Goal: Find specific page/section: Find specific page/section

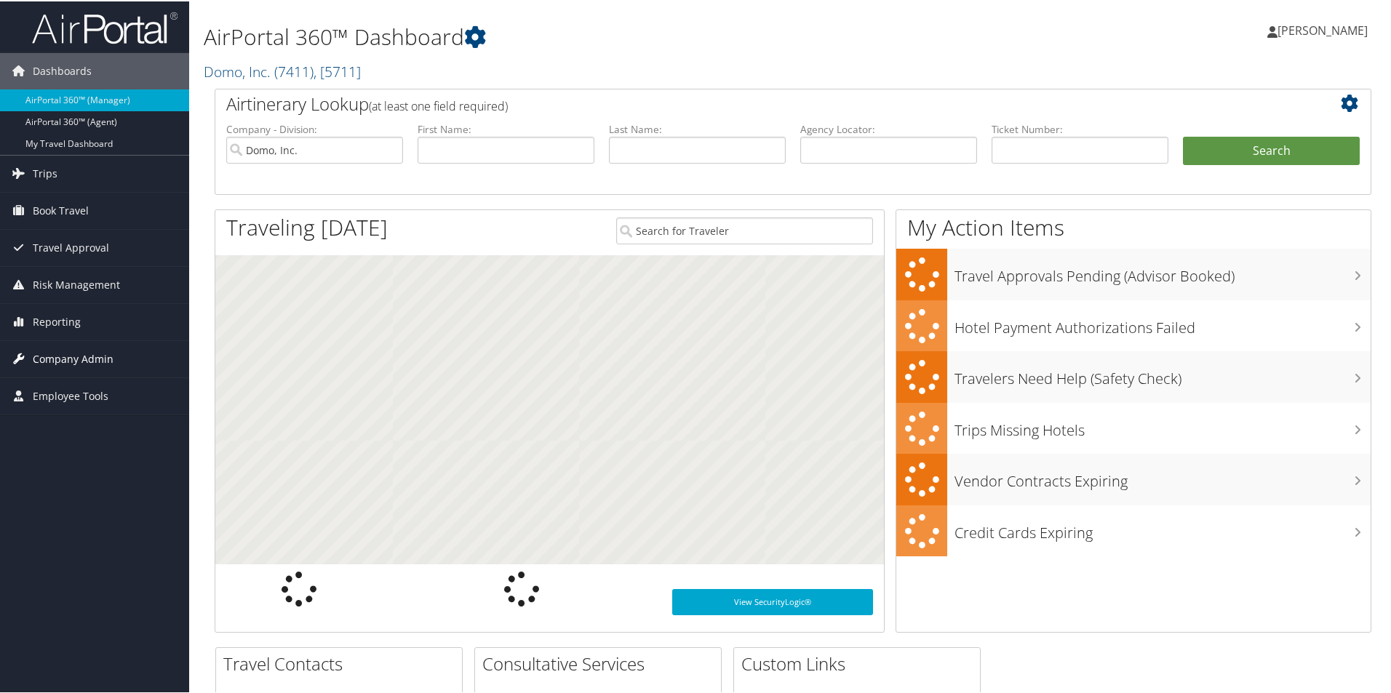
click at [94, 369] on span "Company Admin" at bounding box center [73, 358] width 81 height 36
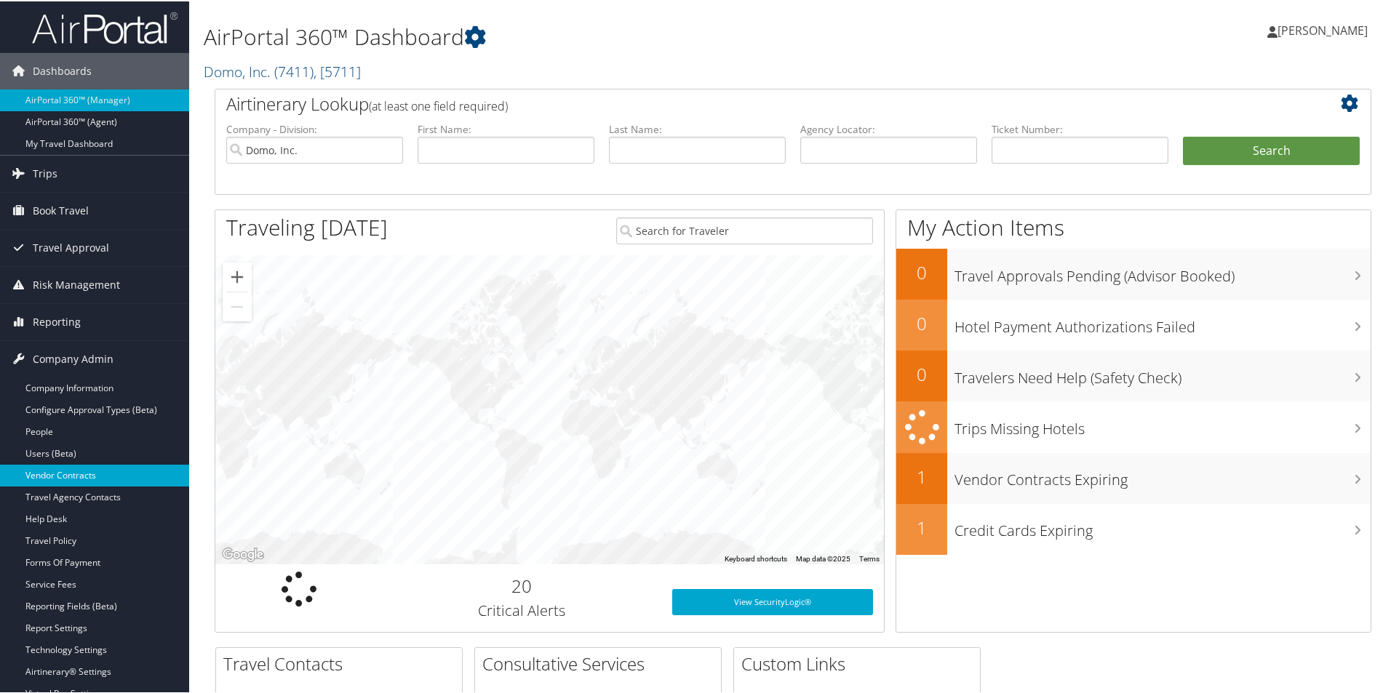
click at [92, 475] on link "Vendor Contracts" at bounding box center [94, 474] width 189 height 22
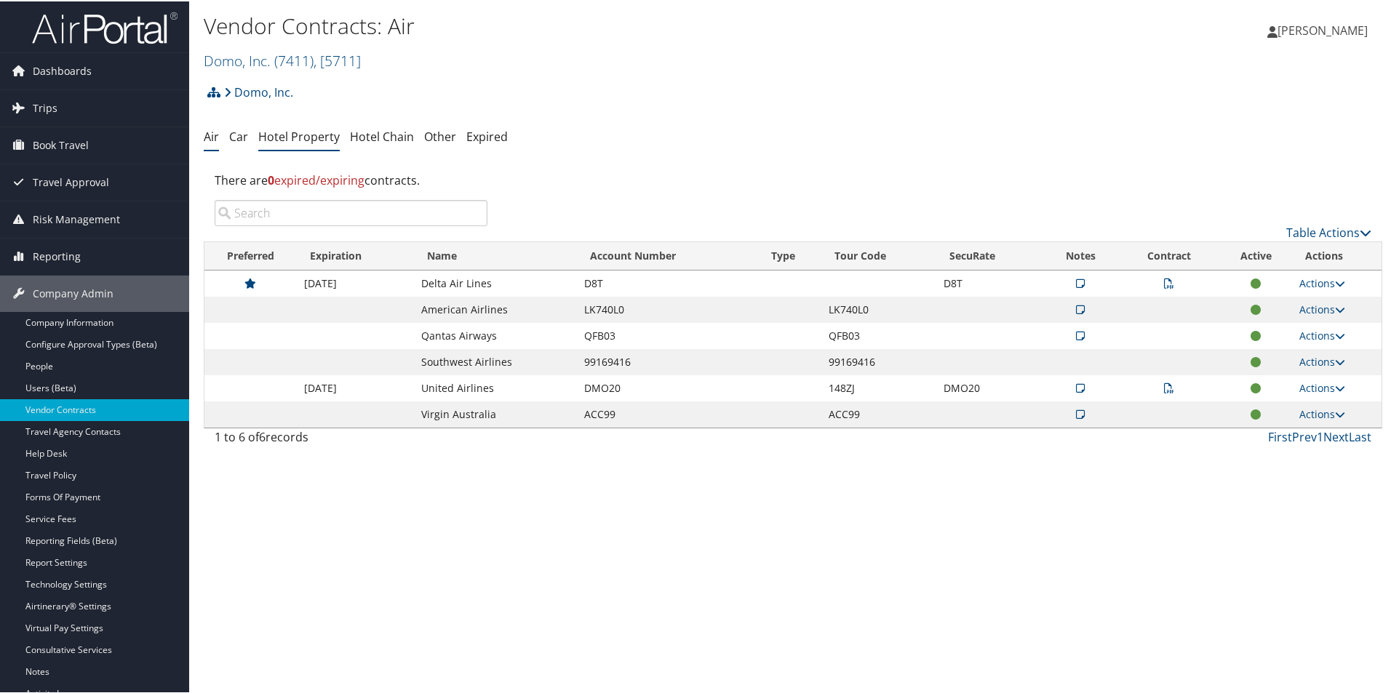
click at [305, 139] on link "Hotel Property" at bounding box center [298, 135] width 81 height 16
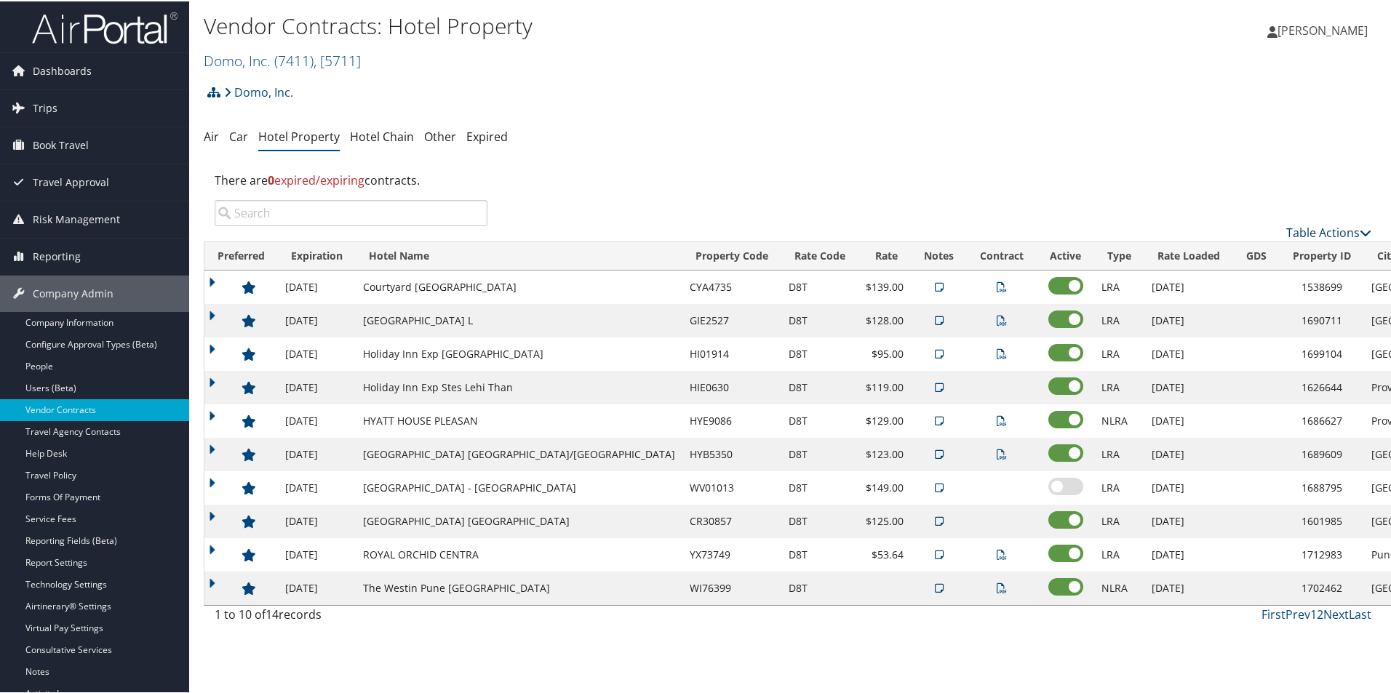
click at [1322, 228] on link "Table Actions" at bounding box center [1328, 231] width 85 height 16
click at [1255, 307] on link "Column Visibility" at bounding box center [1279, 303] width 191 height 25
